Goal: Find contact information: Find contact information

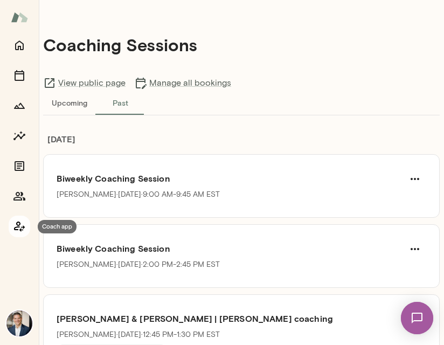
click at [19, 220] on icon "Coach app" at bounding box center [19, 226] width 13 height 13
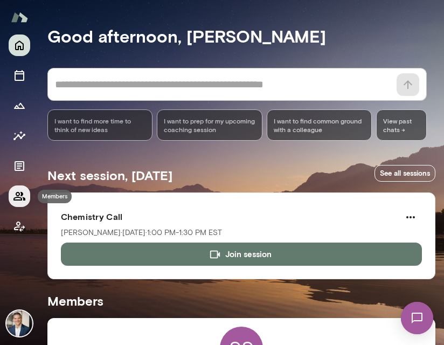
click at [20, 196] on icon "Members" at bounding box center [19, 196] width 13 height 13
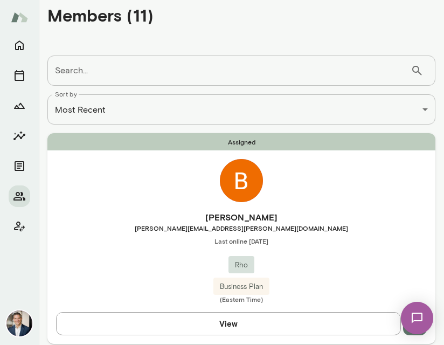
scroll to position [25, 0]
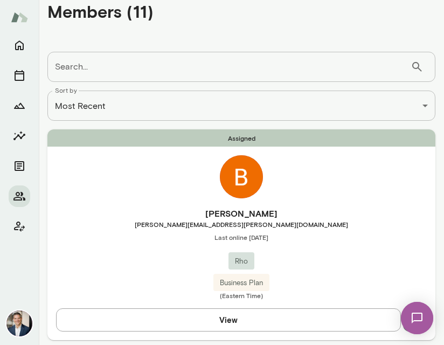
click at [246, 161] on img at bounding box center [241, 176] width 43 height 43
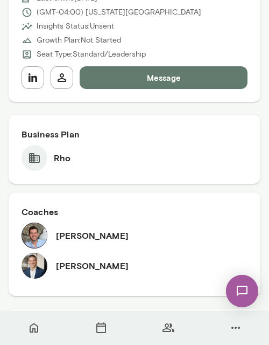
scroll to position [362, 0]
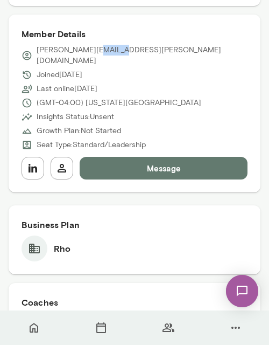
drag, startPoint x: 96, startPoint y: 50, endPoint x: 121, endPoint y: 50, distance: 24.8
click at [121, 50] on div "[PERSON_NAME][EMAIL_ADDRESS][PERSON_NAME][DOMAIN_NAME]" at bounding box center [135, 56] width 226 height 22
copy p "[DOMAIN_NAME]"
